Goal: Information Seeking & Learning: Learn about a topic

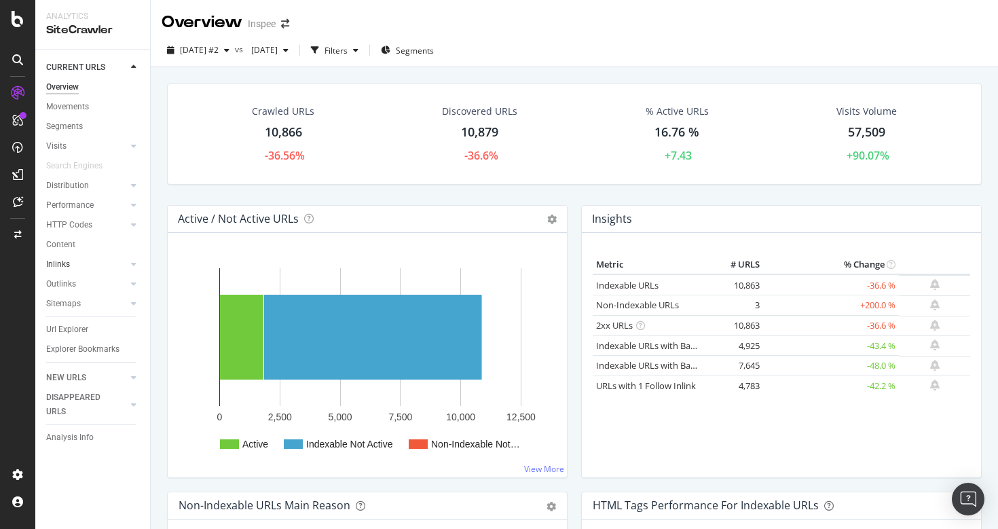
scroll to position [96, 0]
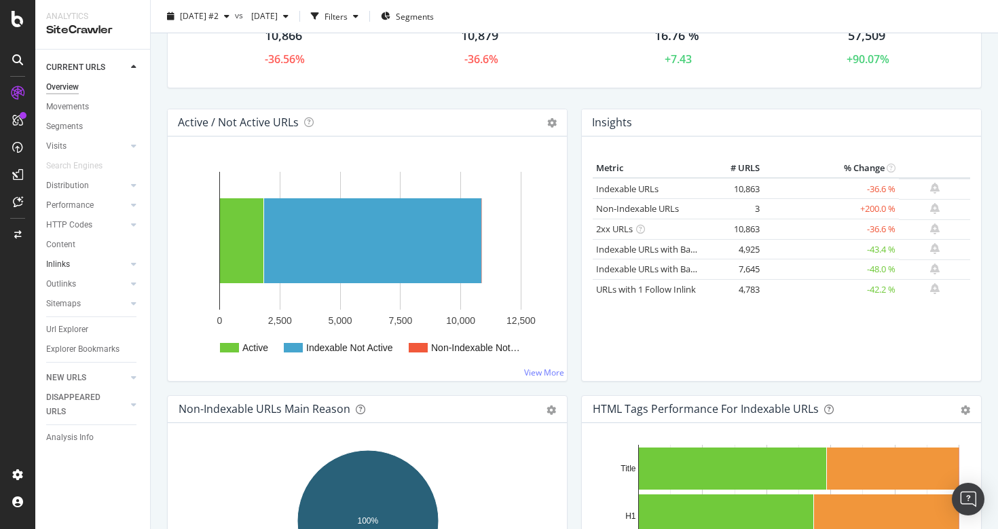
click at [111, 263] on link "Inlinks" at bounding box center [86, 264] width 81 height 14
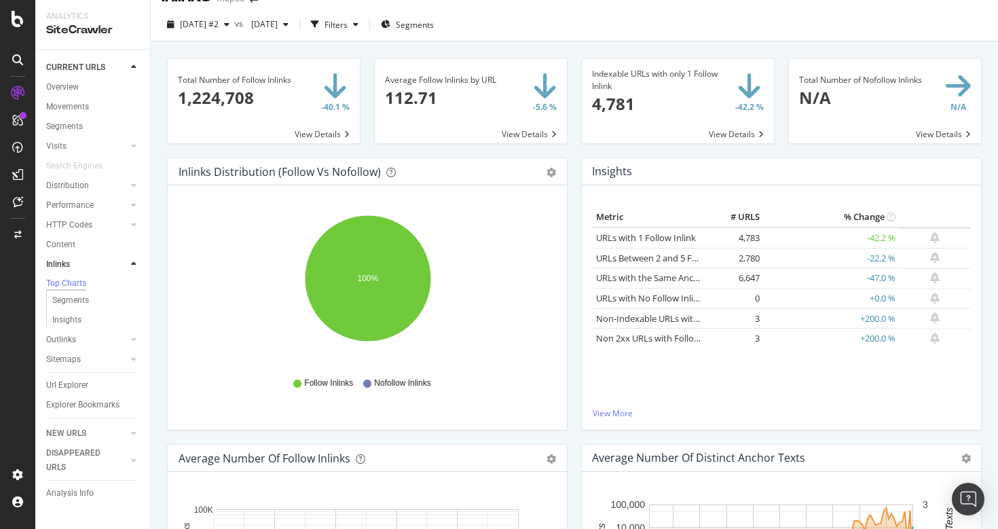
scroll to position [25, 0]
click at [130, 228] on div at bounding box center [134, 225] width 14 height 14
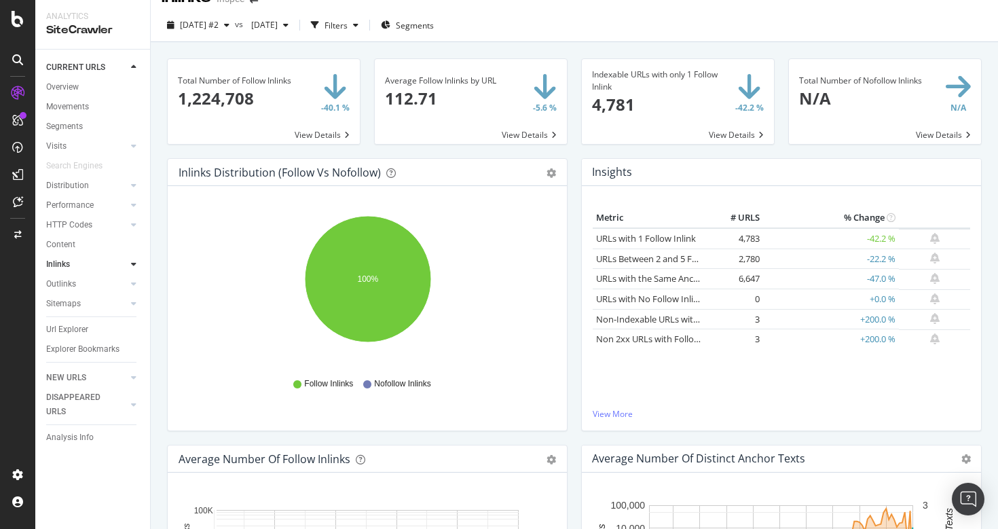
click at [119, 267] on div at bounding box center [120, 264] width 14 height 14
click at [116, 342] on div at bounding box center [120, 340] width 14 height 14
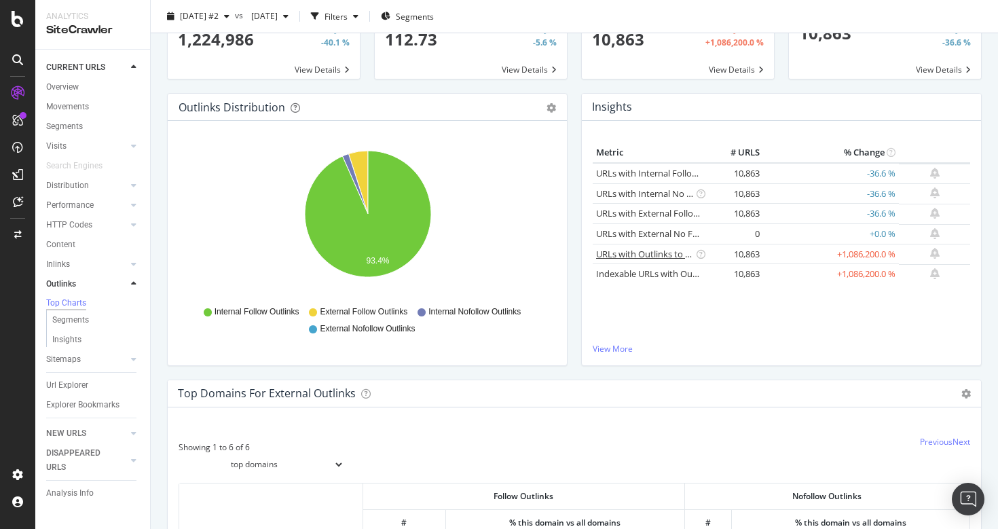
scroll to position [88, 0]
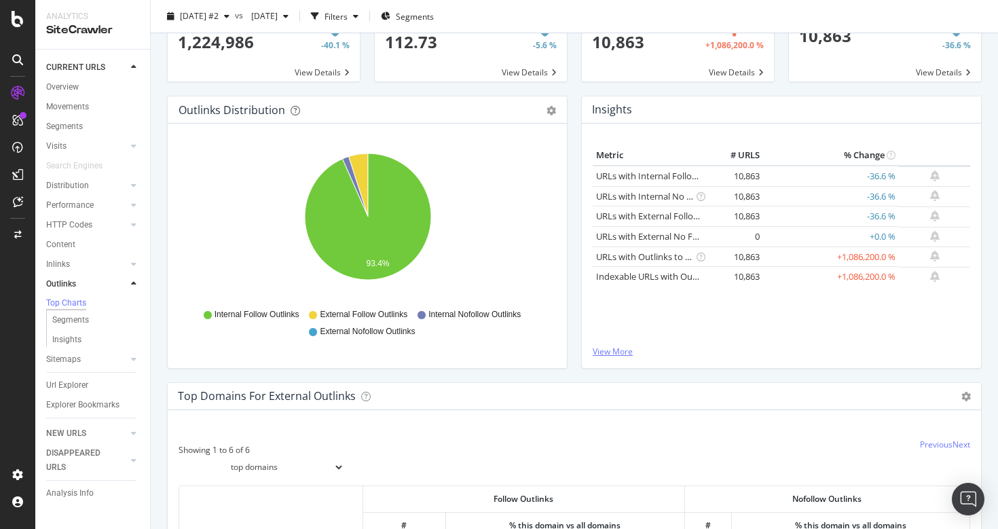
click at [635, 350] on link "View More" at bounding box center [781, 352] width 377 height 12
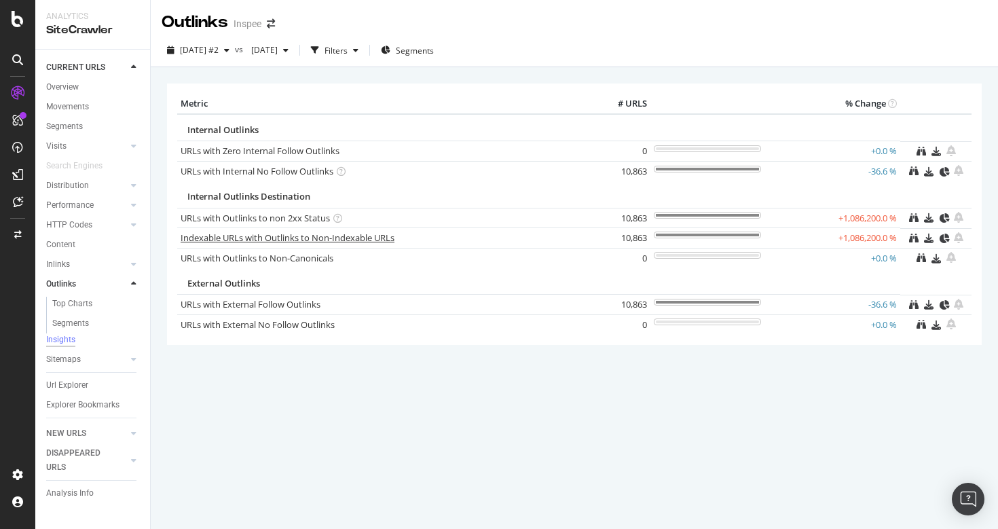
click at [245, 236] on link "Indexable URLs with Outlinks to Non-Indexable URLs" at bounding box center [288, 238] width 214 height 12
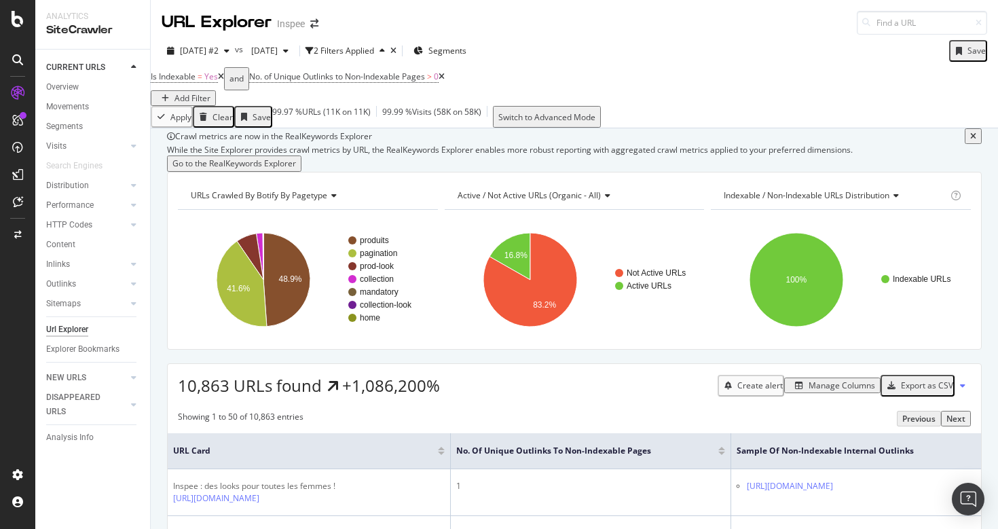
click at [210, 92] on div "Add Filter" at bounding box center [192, 98] width 36 height 12
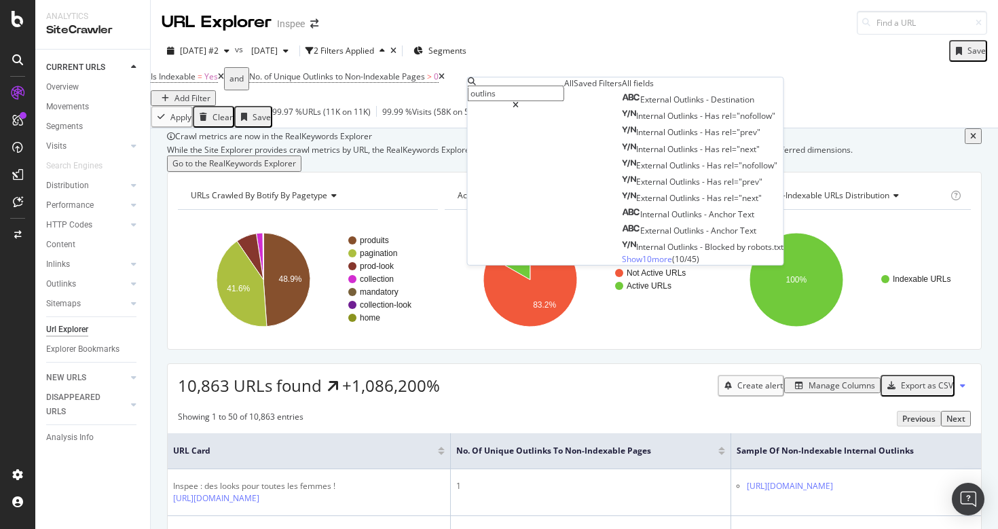
type input "outlinsk"
click at [711, 105] on span "Destination" at bounding box center [732, 100] width 43 height 12
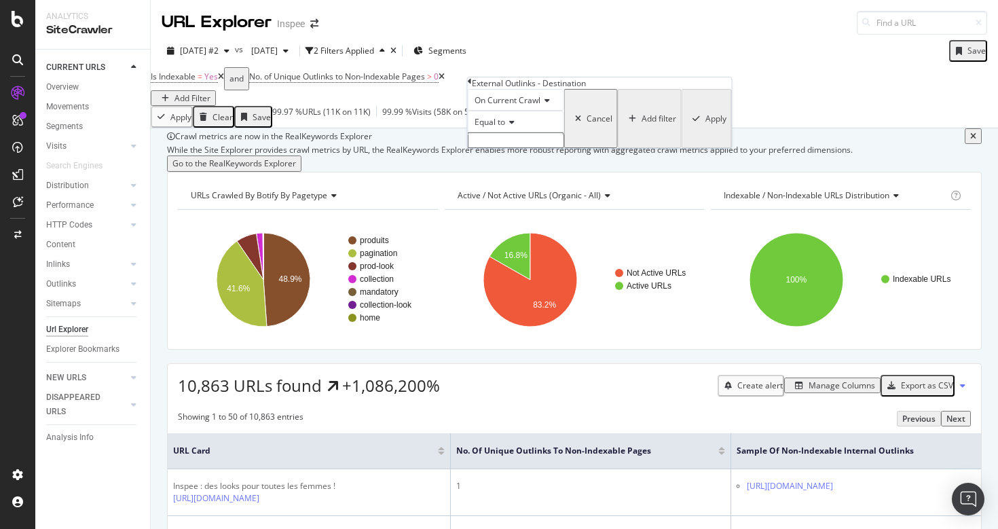
click at [515, 126] on icon at bounding box center [510, 122] width 10 height 8
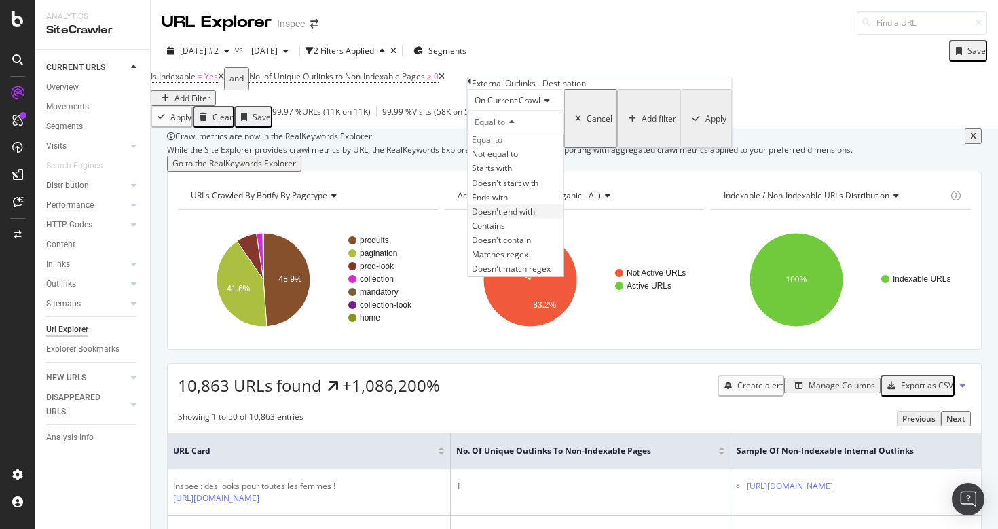
click at [535, 217] on span "Doesn't end with" at bounding box center [503, 212] width 63 height 12
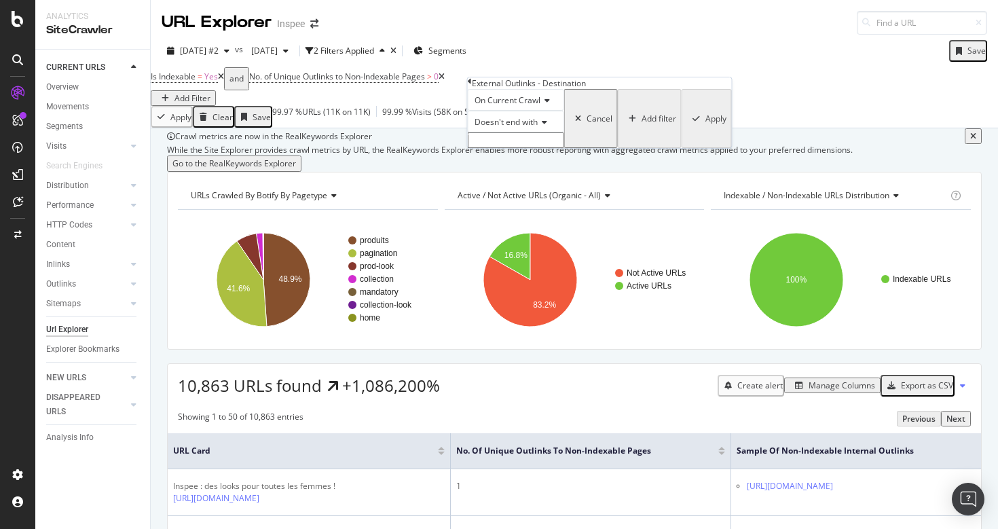
click at [525, 148] on input "text" at bounding box center [516, 140] width 96 height 16
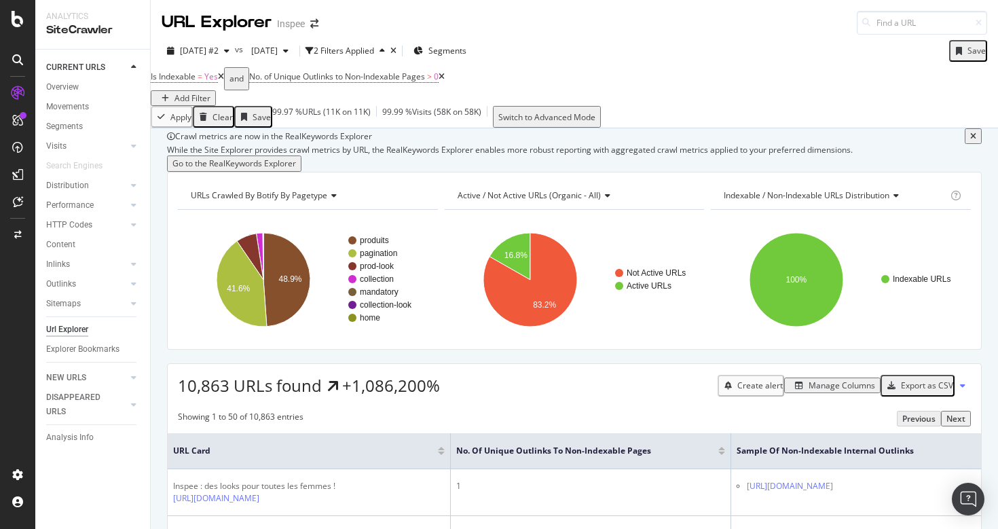
click at [210, 92] on div "Add Filter" at bounding box center [192, 98] width 36 height 12
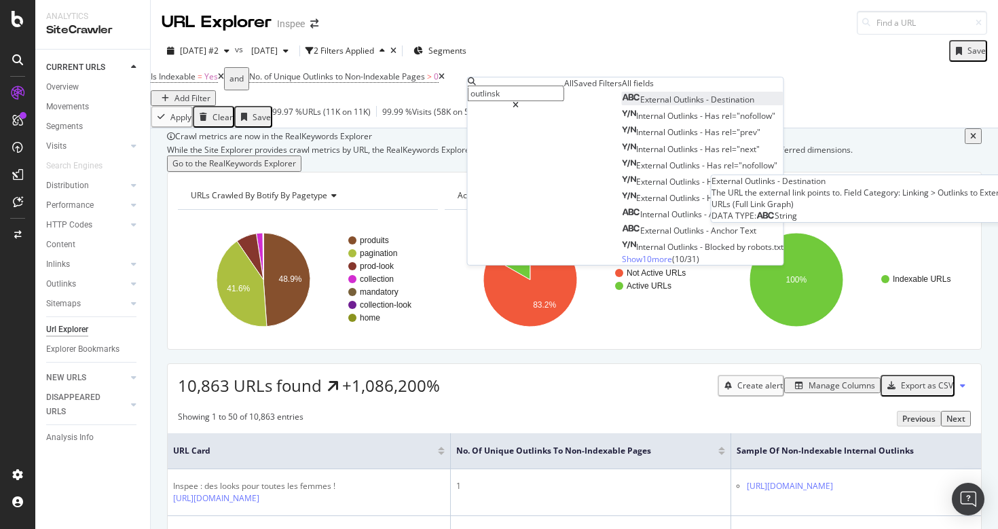
click at [640, 105] on span "External" at bounding box center [656, 100] width 33 height 12
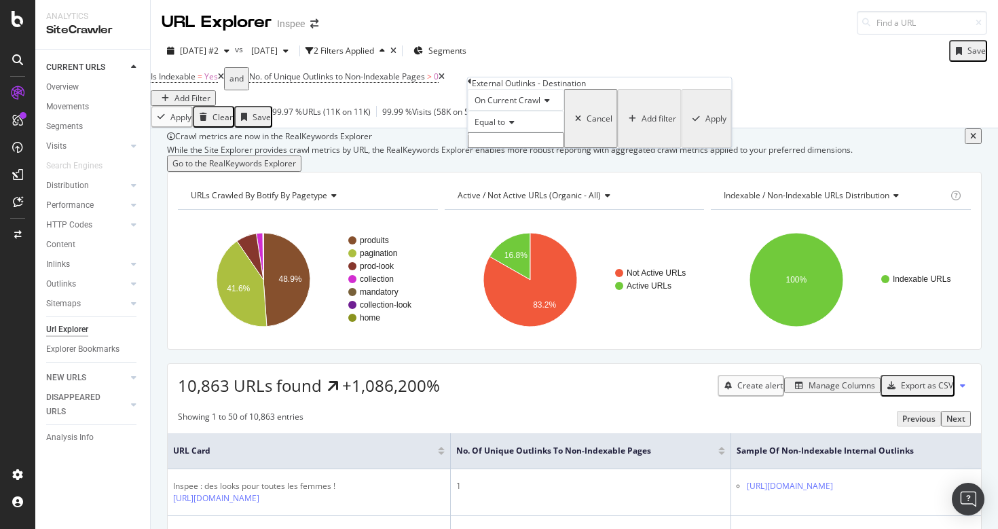
click at [515, 126] on icon at bounding box center [510, 122] width 10 height 8
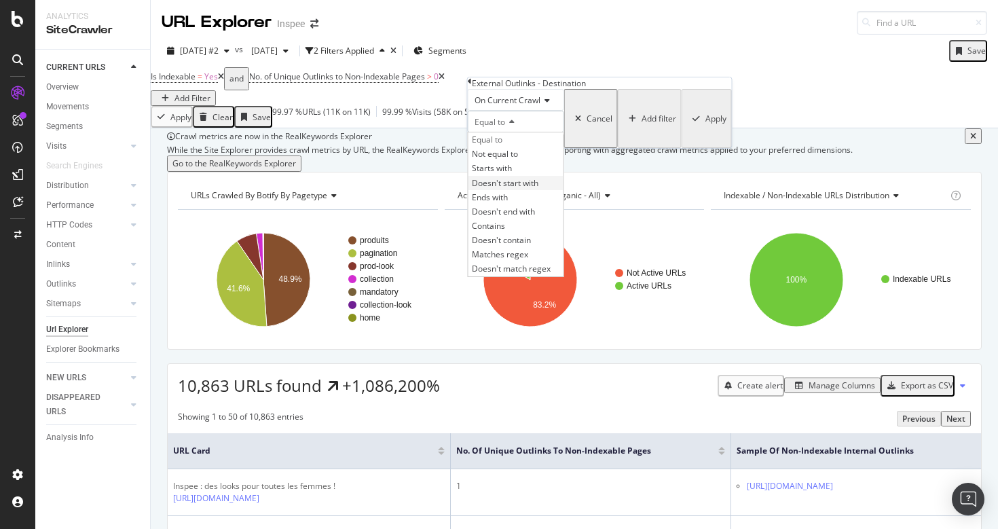
click at [527, 189] on span "Doesn't start with" at bounding box center [505, 183] width 67 height 12
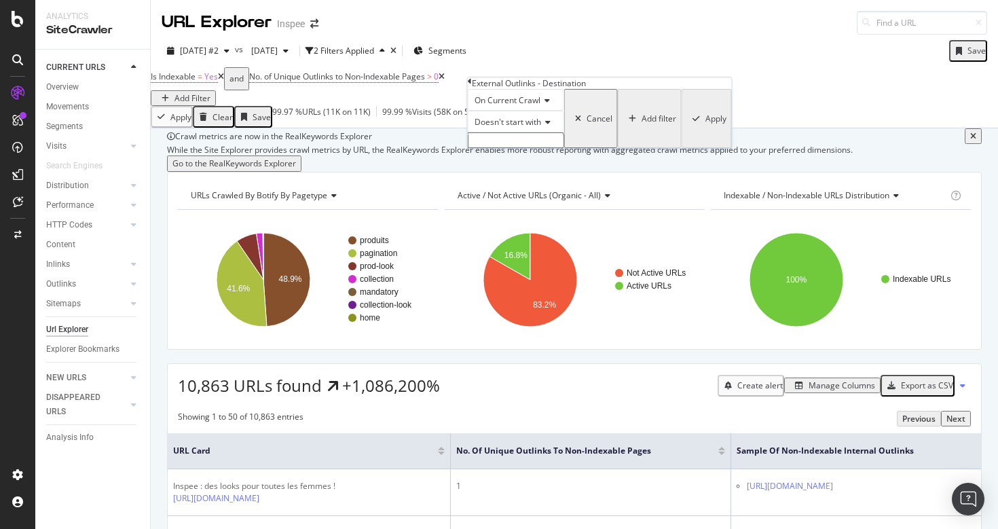
click at [526, 128] on span "Doesn't start with" at bounding box center [508, 122] width 67 height 12
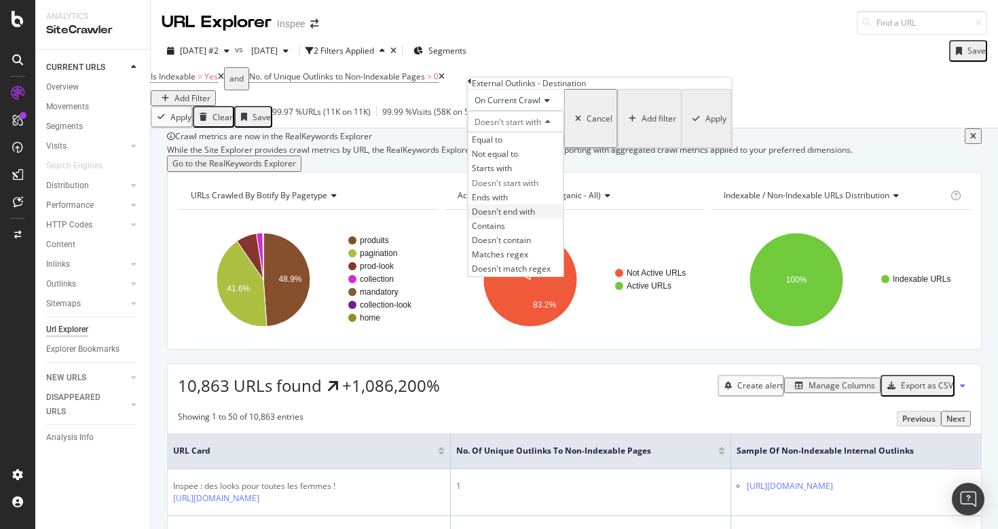
click at [544, 219] on div "Doesn't end with" at bounding box center [515, 211] width 95 height 14
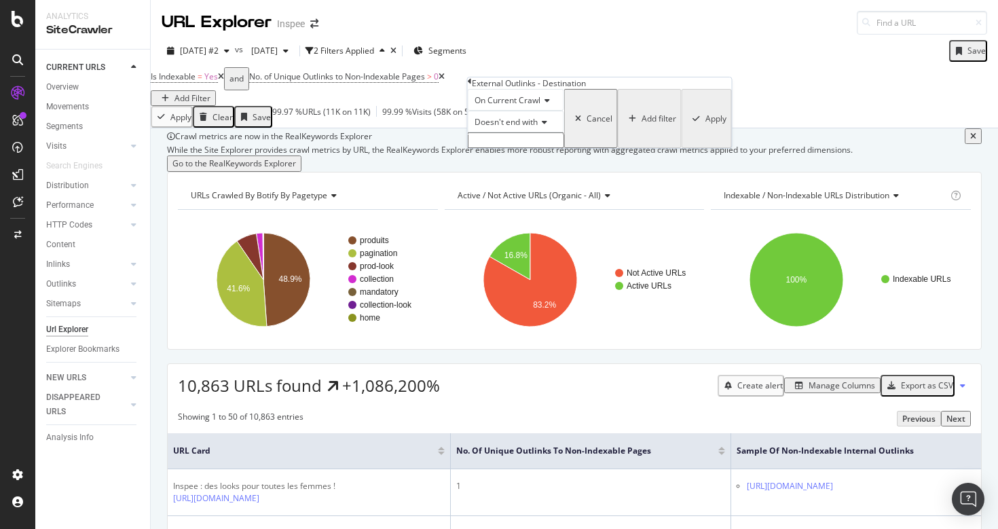
click at [535, 148] on input "text" at bounding box center [516, 140] width 96 height 16
type input "collections"
click at [705, 128] on div "Apply" at bounding box center [715, 123] width 21 height 12
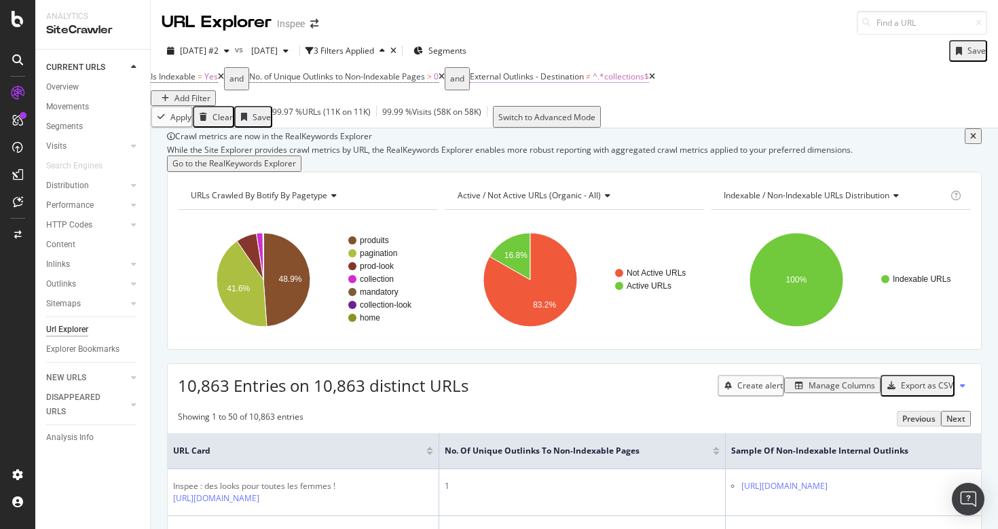
click at [584, 82] on span "External Outlinks - Destination" at bounding box center [527, 77] width 114 height 12
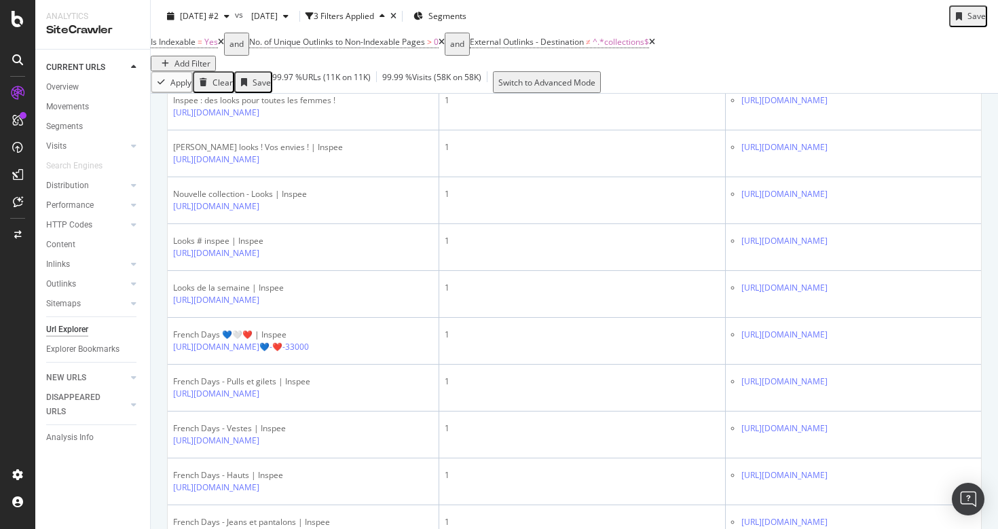
scroll to position [384, 0]
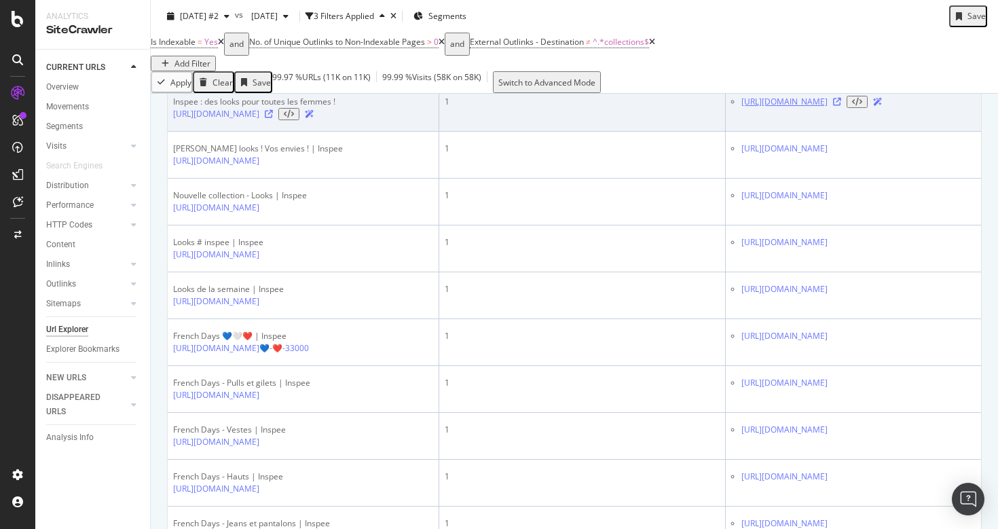
drag, startPoint x: 877, startPoint y: 177, endPoint x: 838, endPoint y: 169, distance: 39.4
click at [838, 132] on td "[URL][DOMAIN_NAME]" at bounding box center [853, 108] width 255 height 47
copy link "collections"
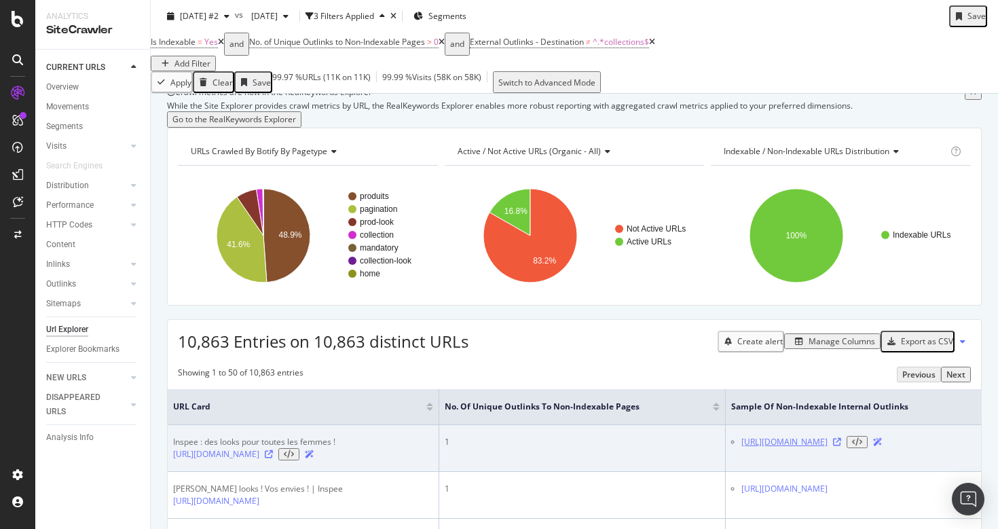
scroll to position [0, 0]
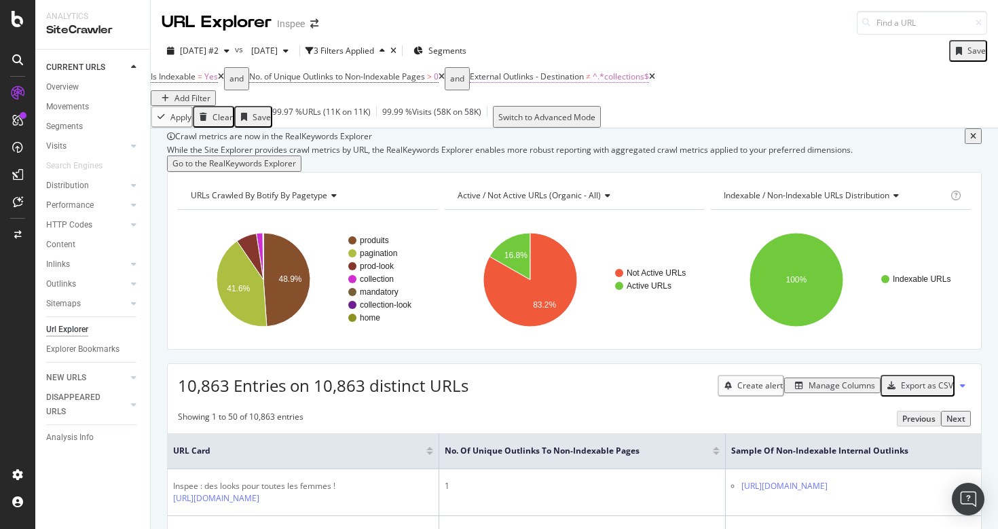
click at [631, 82] on span "^.*collections$" at bounding box center [621, 77] width 56 height 12
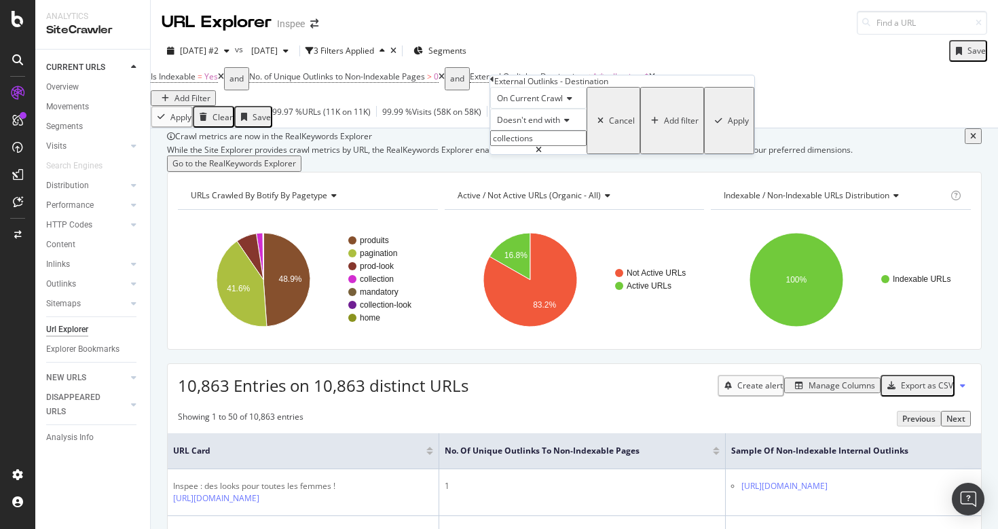
click at [545, 146] on input "collections" at bounding box center [538, 138] width 96 height 16
click at [728, 126] on div "Apply" at bounding box center [738, 121] width 21 height 12
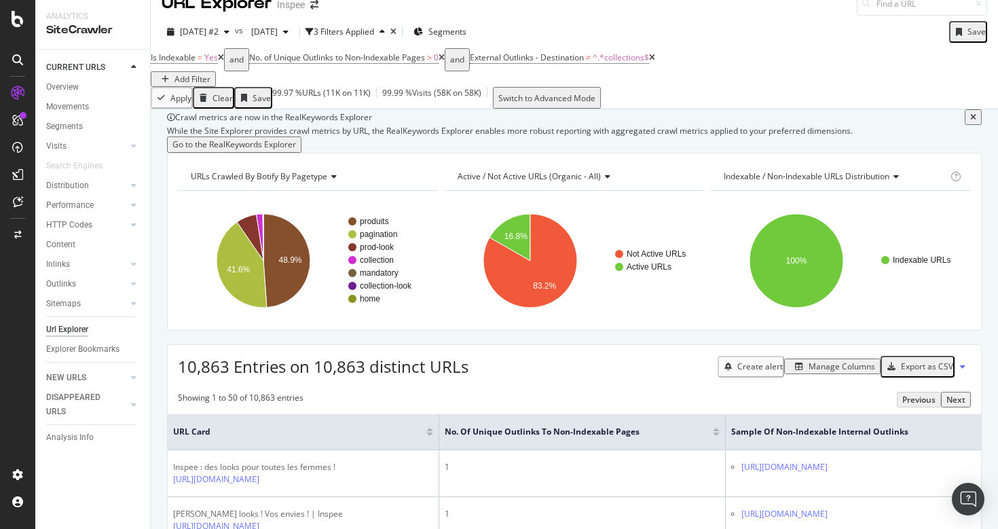
scroll to position [21, 0]
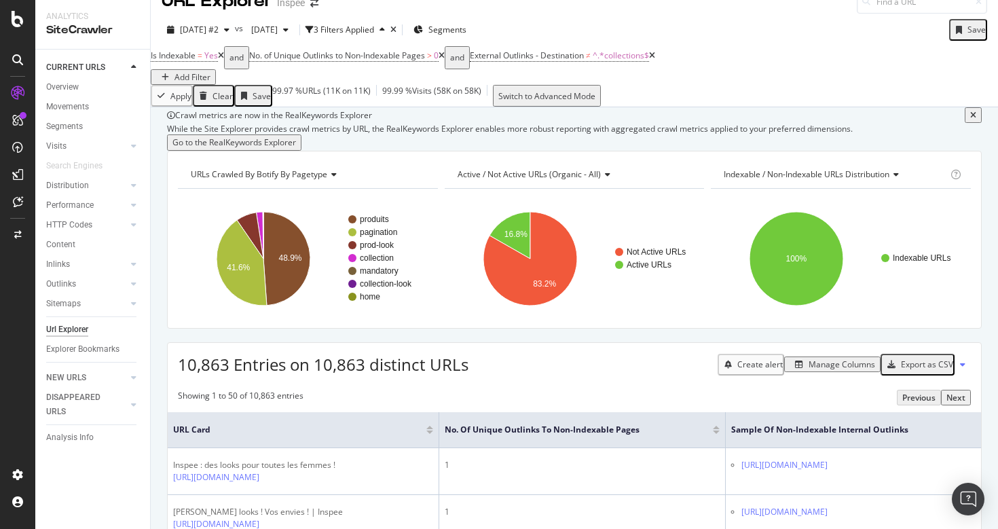
click at [445, 60] on icon at bounding box center [442, 56] width 6 height 8
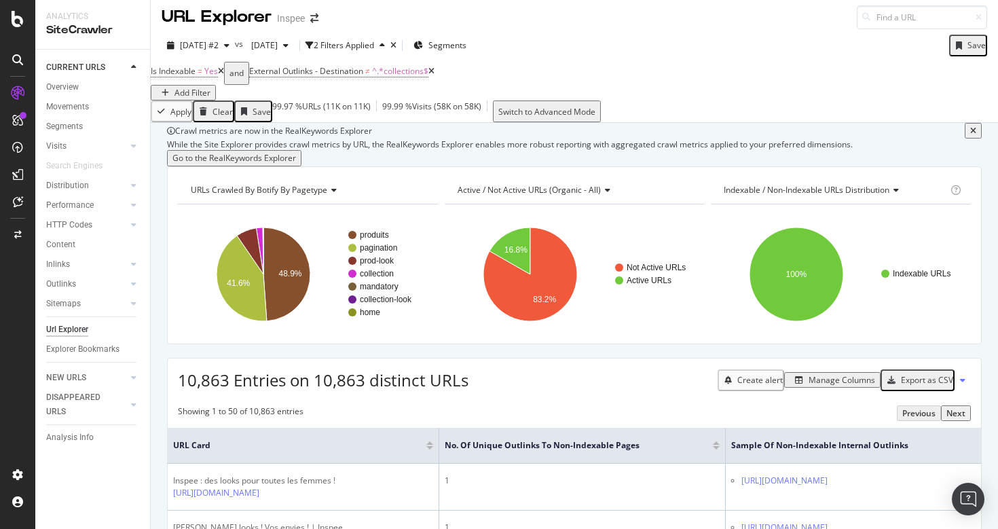
scroll to position [9, 0]
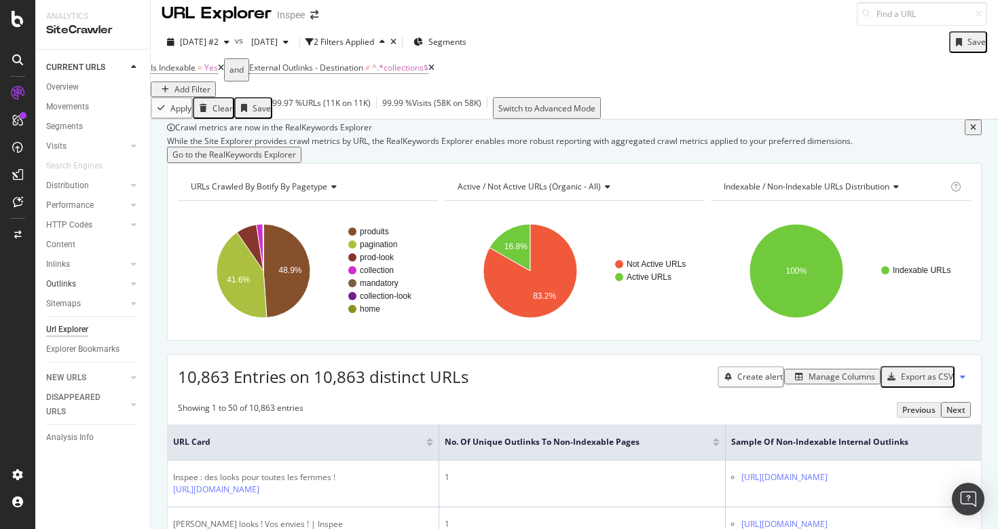
click at [85, 286] on link "Outlinks" at bounding box center [86, 284] width 81 height 14
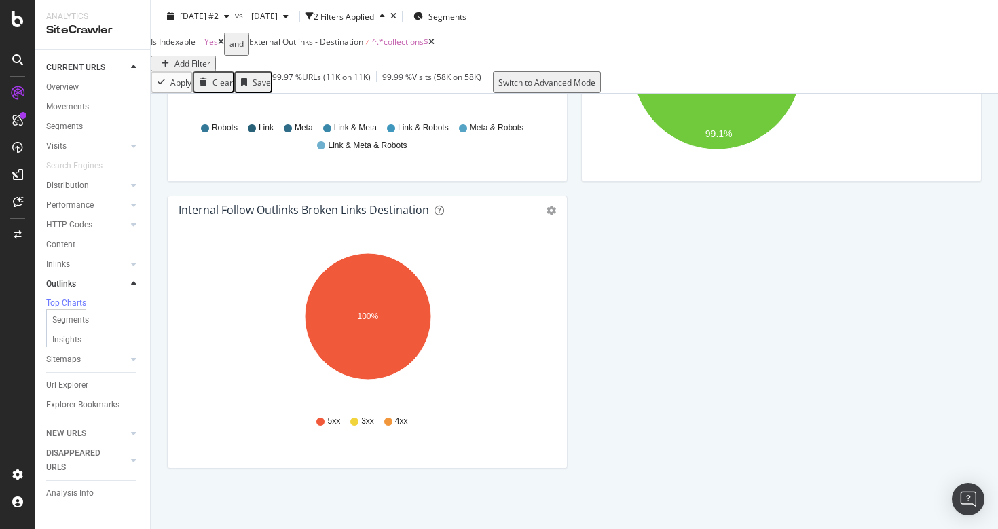
scroll to position [626, 0]
click at [75, 346] on div "Insights" at bounding box center [66, 340] width 29 height 14
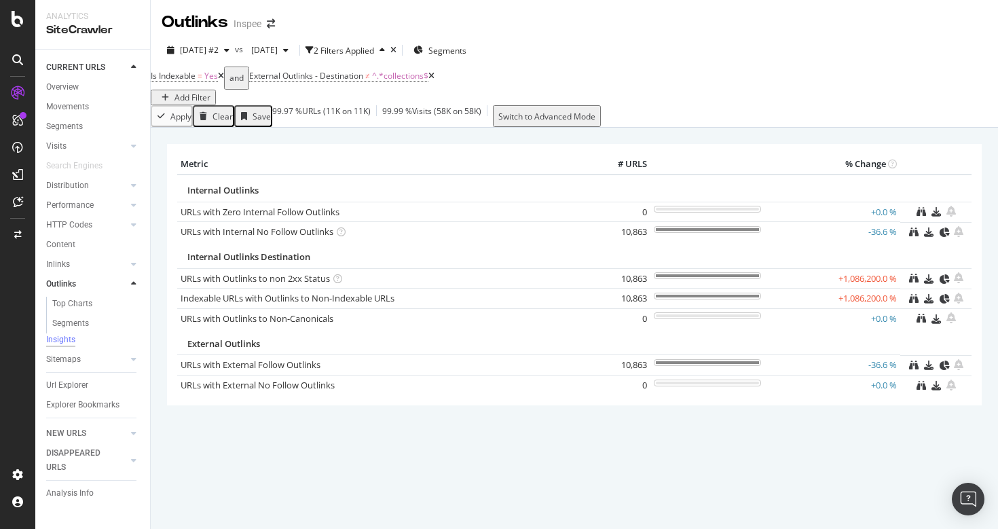
click at [169, 94] on icon "button" at bounding box center [165, 98] width 7 height 8
click at [428, 115] on div "Apply Clear Save 99.97 % URLs ( 11K on 11K ) 99.99 % Visits ( 58K on 58K ) Swit…" at bounding box center [574, 116] width 847 height 22
click at [435, 80] on icon at bounding box center [431, 76] width 6 height 8
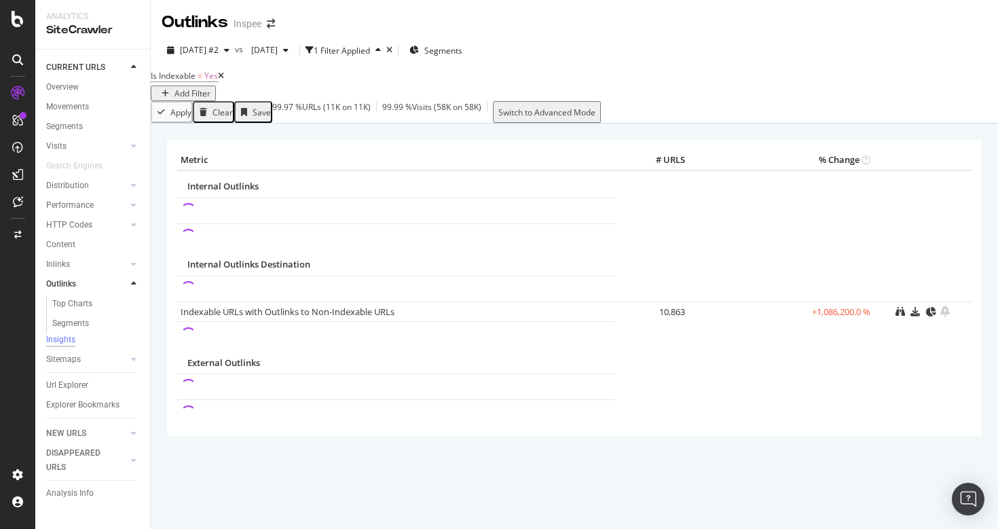
click at [224, 80] on icon at bounding box center [221, 76] width 6 height 8
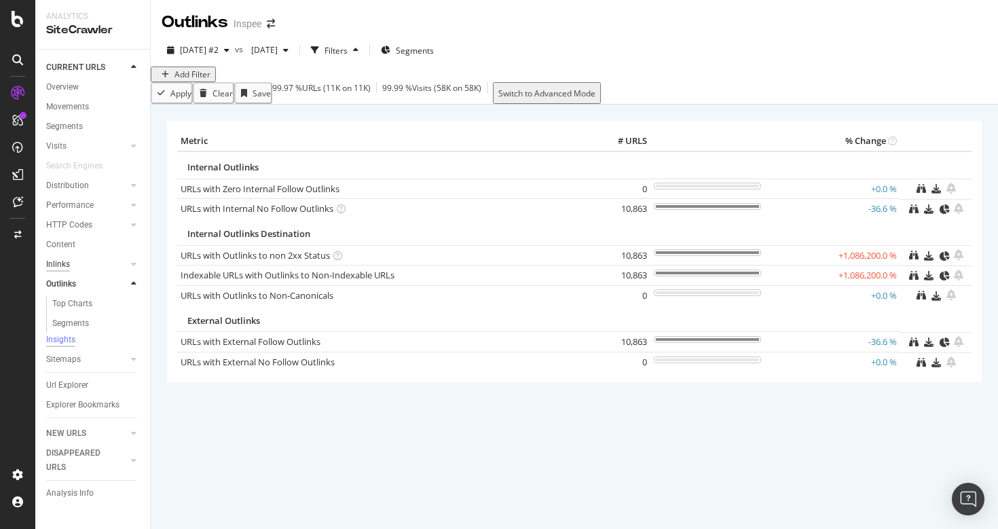
click at [60, 265] on div "Inlinks" at bounding box center [58, 264] width 24 height 14
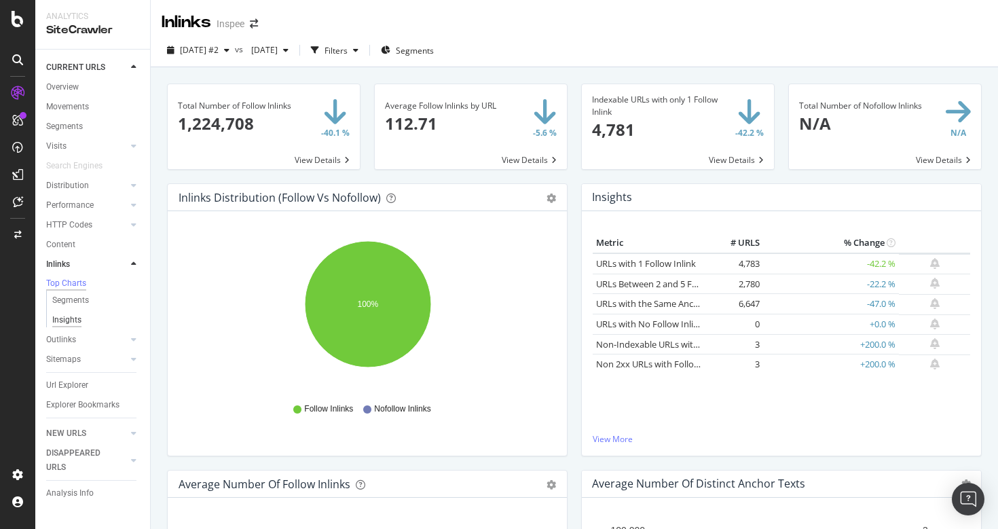
click at [73, 322] on div "Insights" at bounding box center [66, 320] width 29 height 14
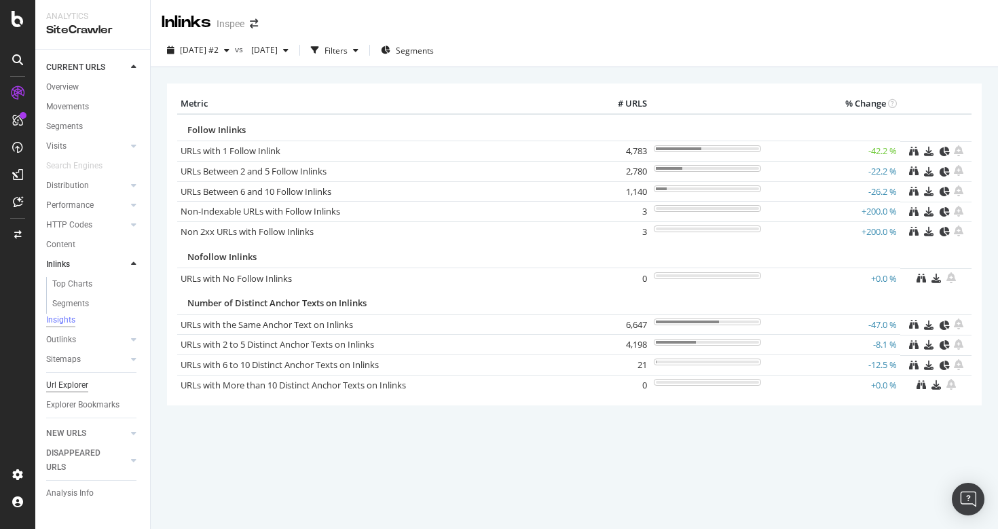
click at [77, 392] on div "Url Explorer" at bounding box center [67, 385] width 42 height 14
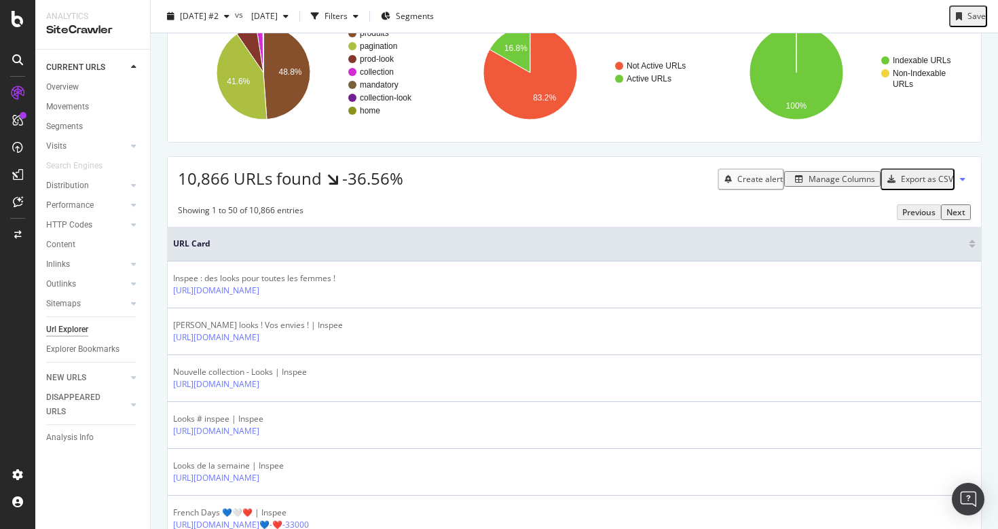
scroll to position [147, 0]
click at [942, 184] on div "Export as CSV" at bounding box center [927, 178] width 52 height 12
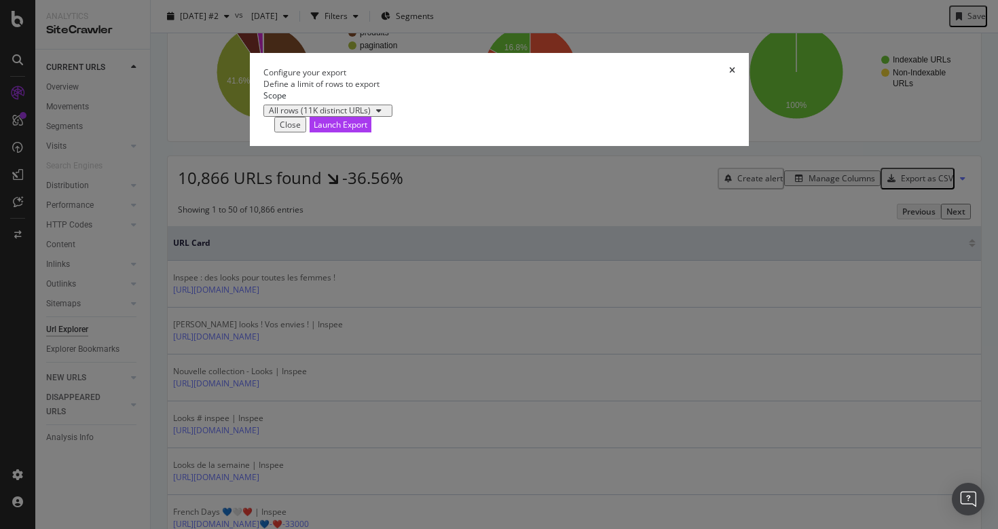
click at [301, 130] on div "Close" at bounding box center [290, 125] width 21 height 12
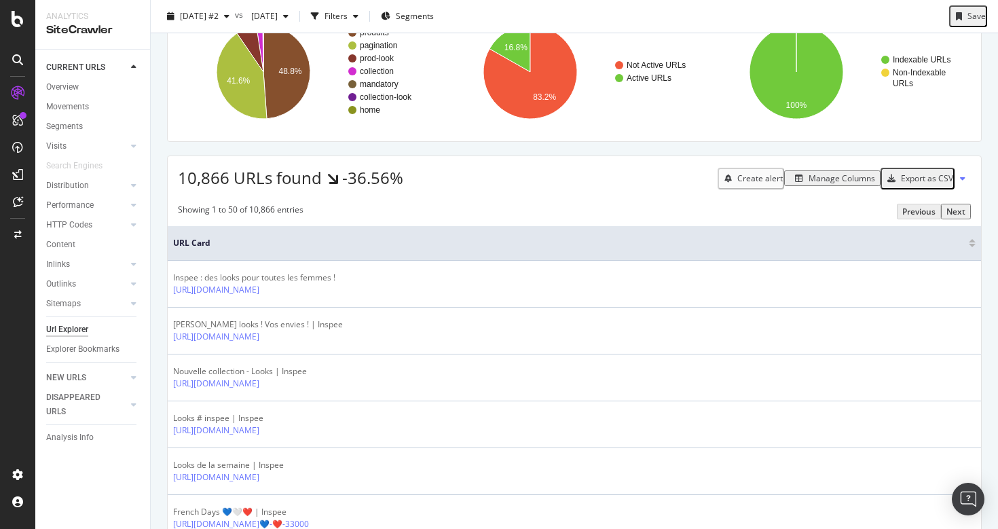
click at [835, 184] on div "Manage Columns" at bounding box center [833, 178] width 86 height 12
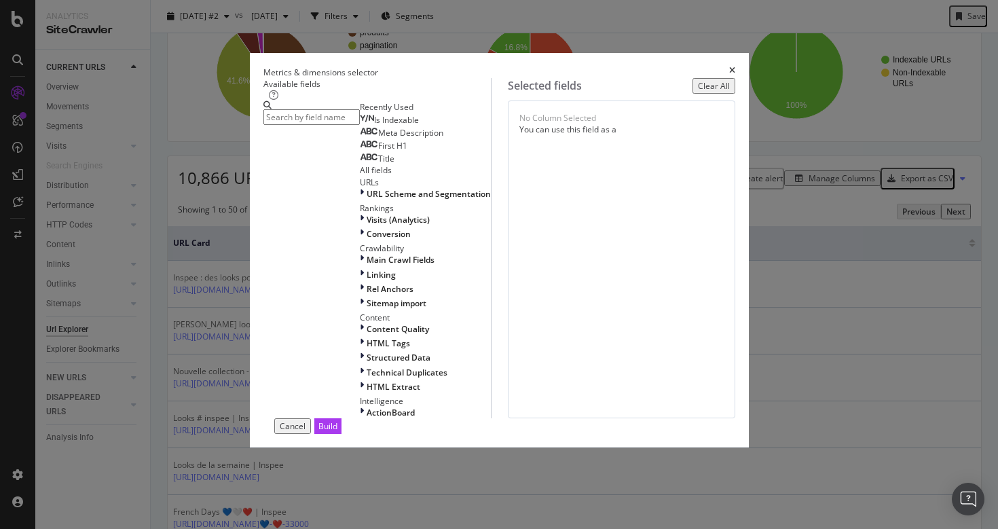
click at [360, 116] on input "modal" at bounding box center [311, 117] width 96 height 16
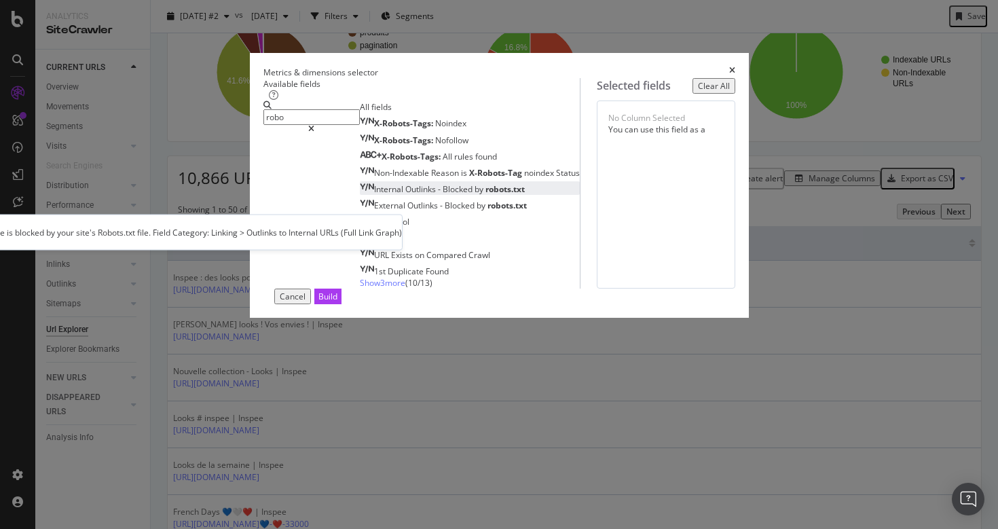
type input "robo"
click at [475, 195] on span "by" at bounding box center [480, 189] width 11 height 12
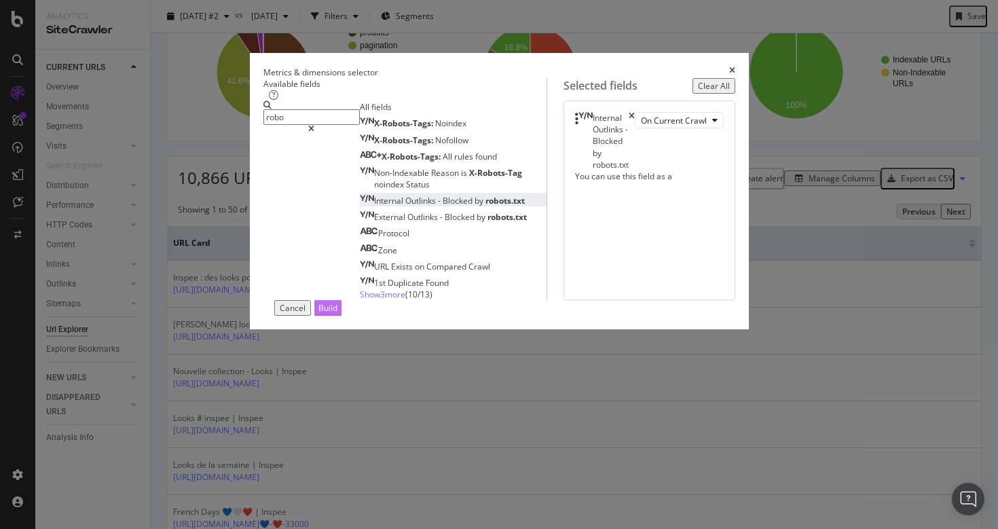
click at [337, 314] on div "Build" at bounding box center [327, 308] width 19 height 12
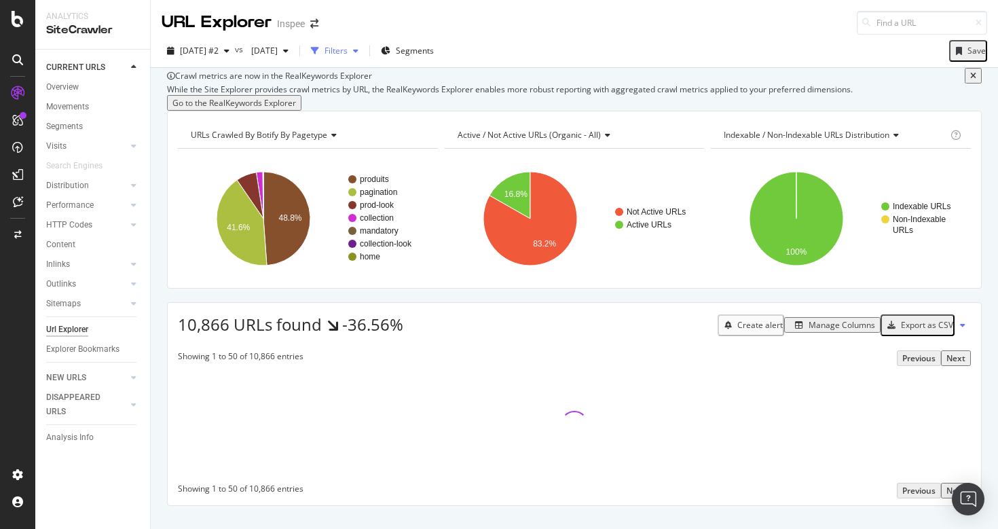
click at [348, 48] on div "Filters" at bounding box center [336, 51] width 23 height 12
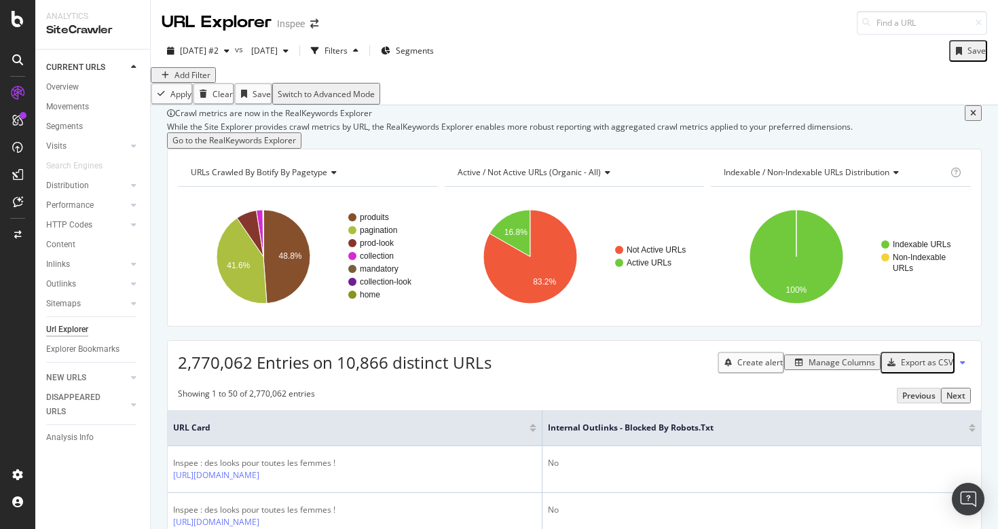
click at [205, 81] on div "Add Filter" at bounding box center [192, 75] width 36 height 12
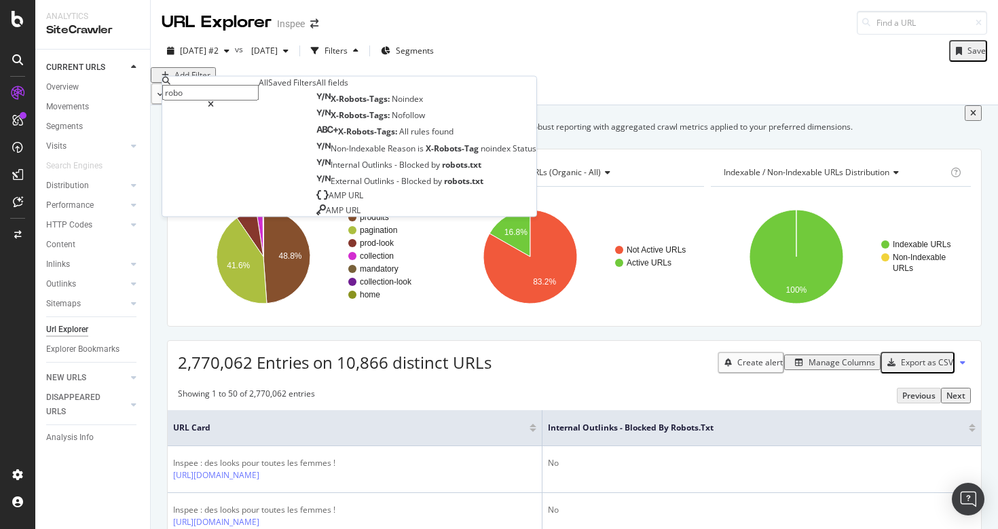
type input "robot"
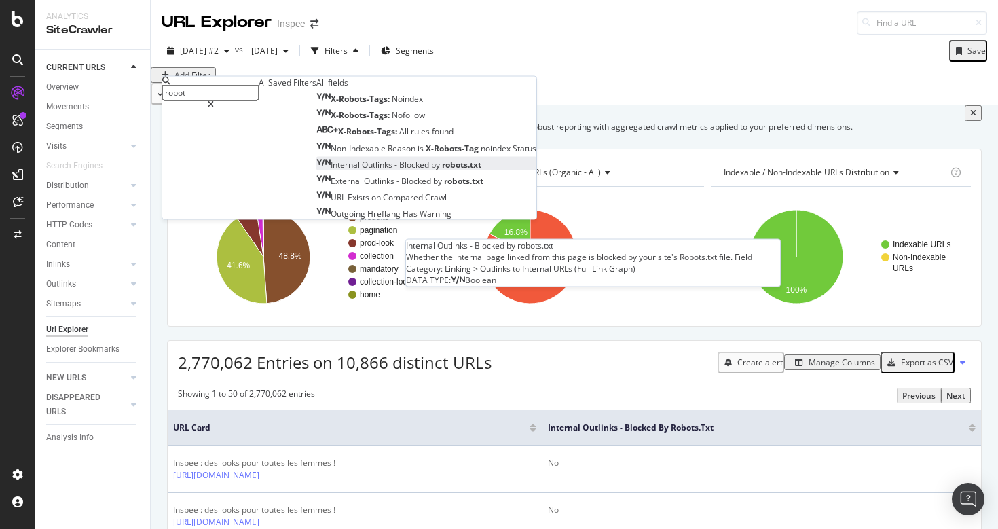
click at [431, 170] on span "by" at bounding box center [436, 164] width 11 height 12
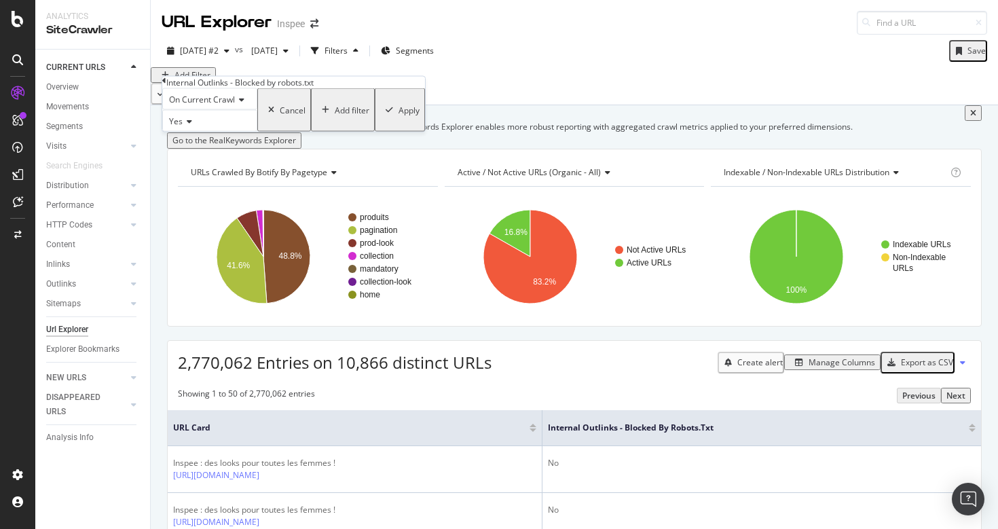
click at [399, 115] on div "Apply" at bounding box center [409, 110] width 21 height 12
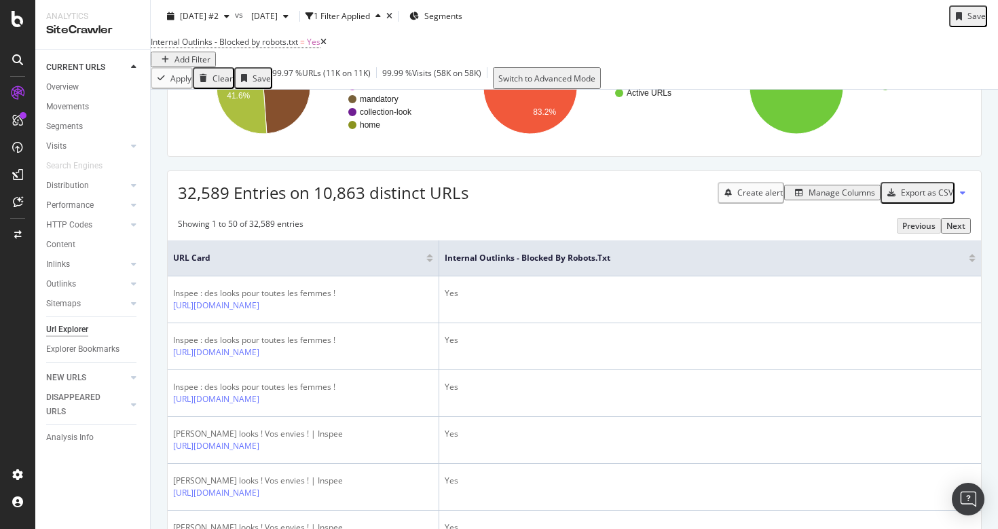
scroll to position [264, 0]
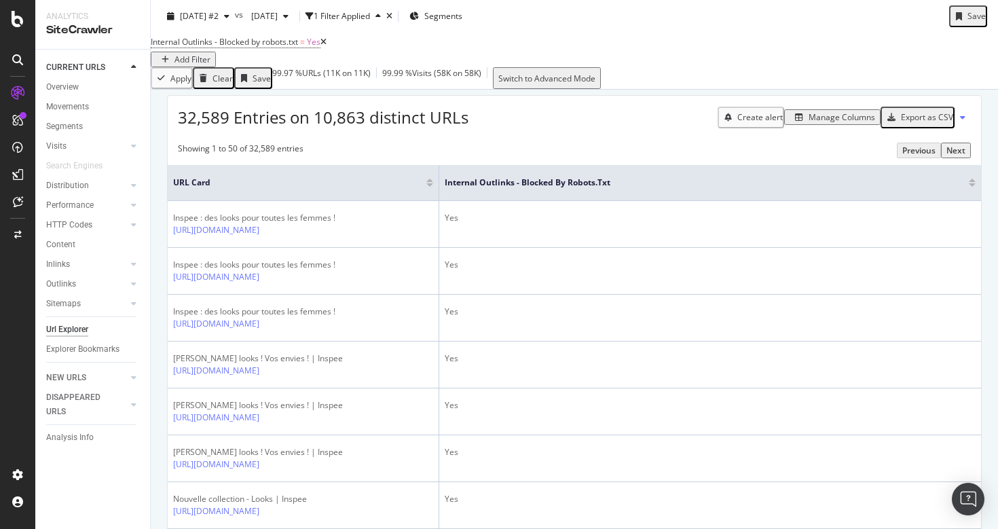
click at [831, 123] on div "Manage Columns" at bounding box center [842, 117] width 67 height 12
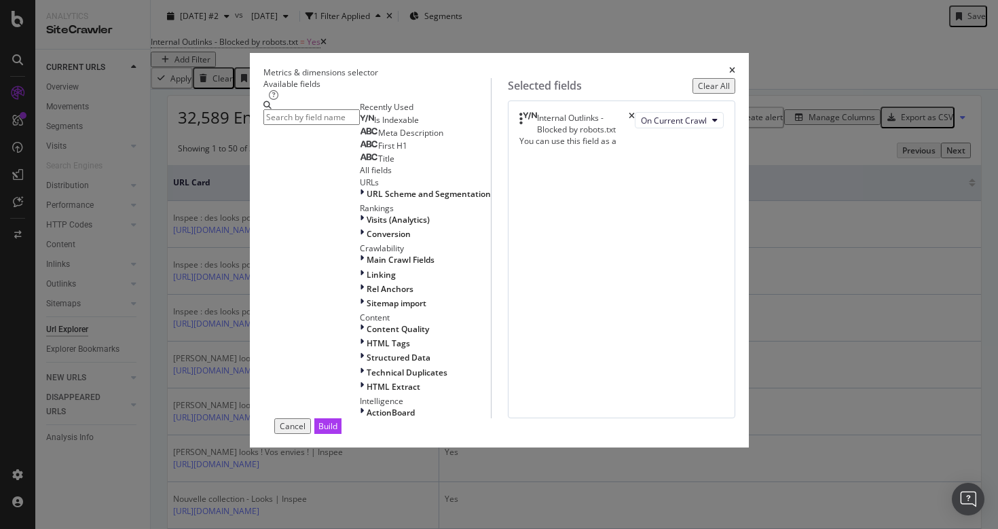
click at [346, 125] on input "modal" at bounding box center [311, 117] width 96 height 16
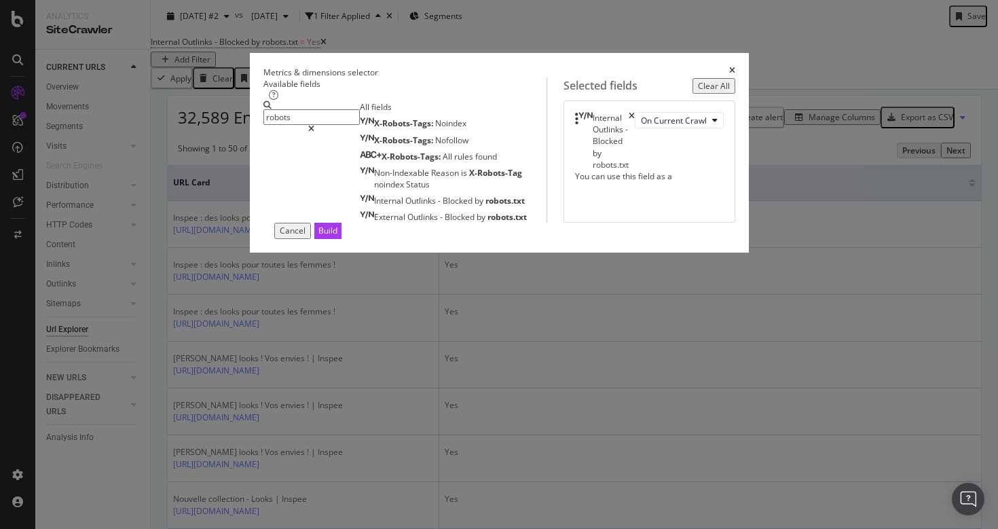
type input "robots"
click at [564, 223] on div "Internal Outlinks - Blocked by robots.txt On Current Crawl You can use this fie…" at bounding box center [650, 161] width 172 height 122
click at [306, 236] on div "Cancel" at bounding box center [293, 231] width 26 height 12
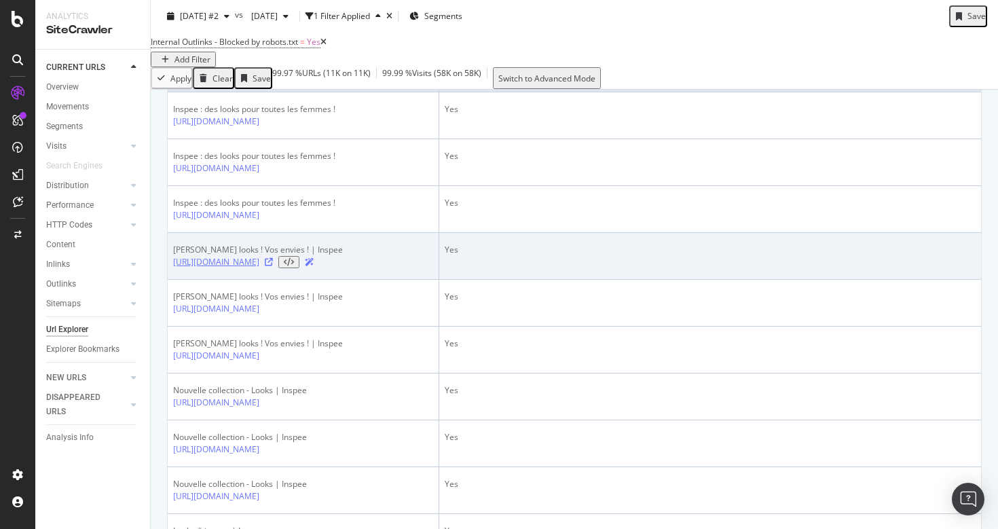
scroll to position [371, 0]
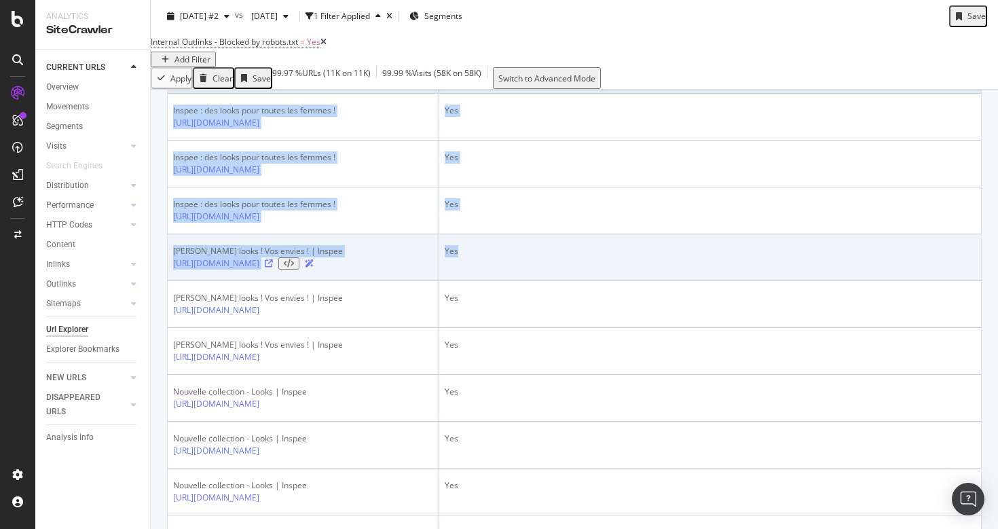
drag, startPoint x: 530, startPoint y: 333, endPoint x: 966, endPoint y: 360, distance: 437.4
click at [831, 281] on td "Yes" at bounding box center [710, 257] width 542 height 47
